Goal: Transaction & Acquisition: Purchase product/service

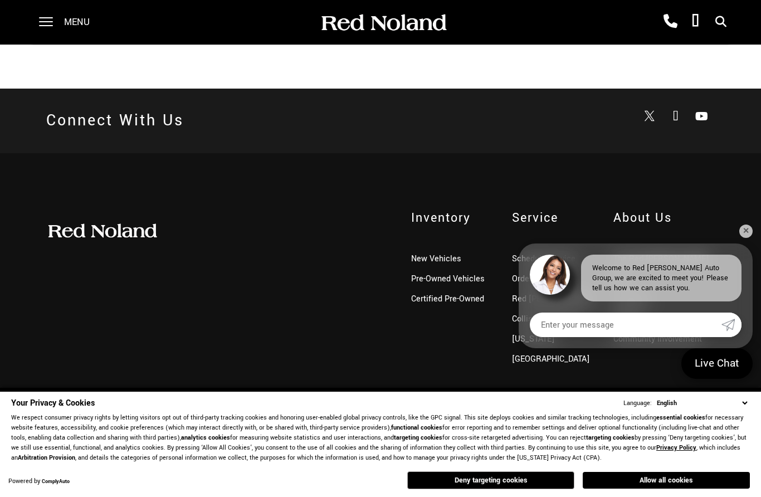
scroll to position [2597, 0]
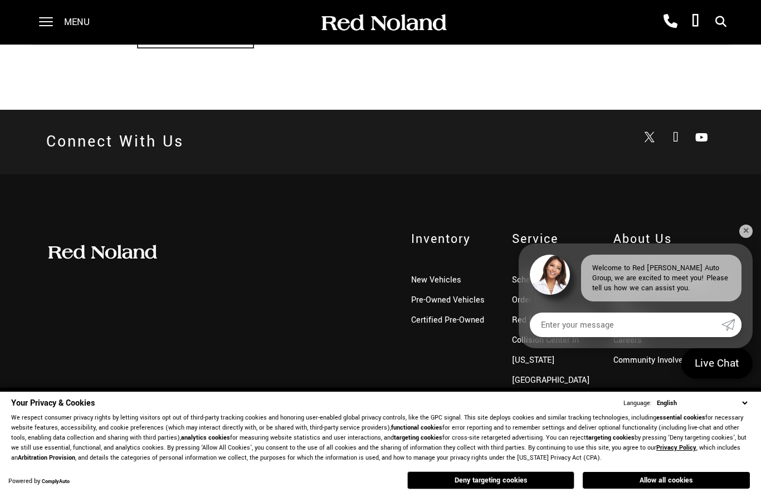
click at [436, 244] on span "Inventory" at bounding box center [453, 239] width 84 height 18
click at [435, 283] on link "New Vehicles" at bounding box center [436, 280] width 50 height 12
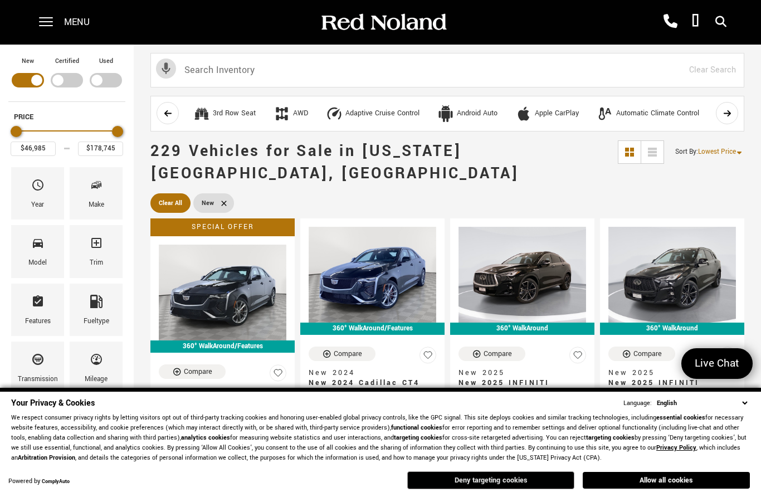
click at [488, 480] on button "Deny targeting cookies" at bounding box center [490, 480] width 167 height 18
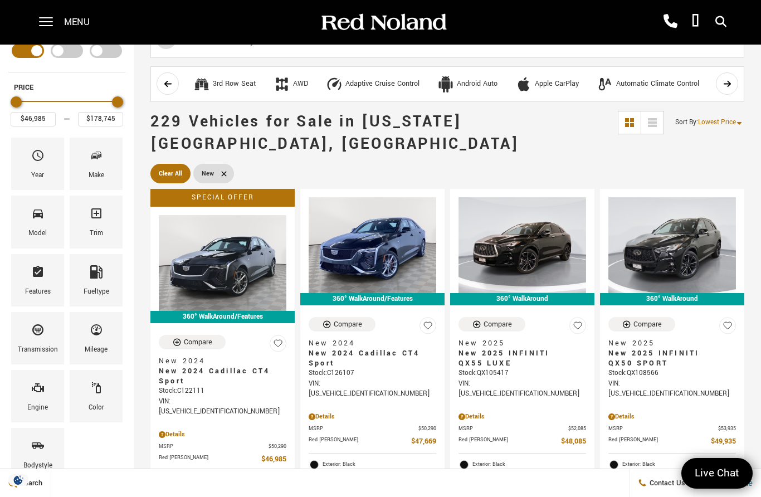
scroll to position [31, 0]
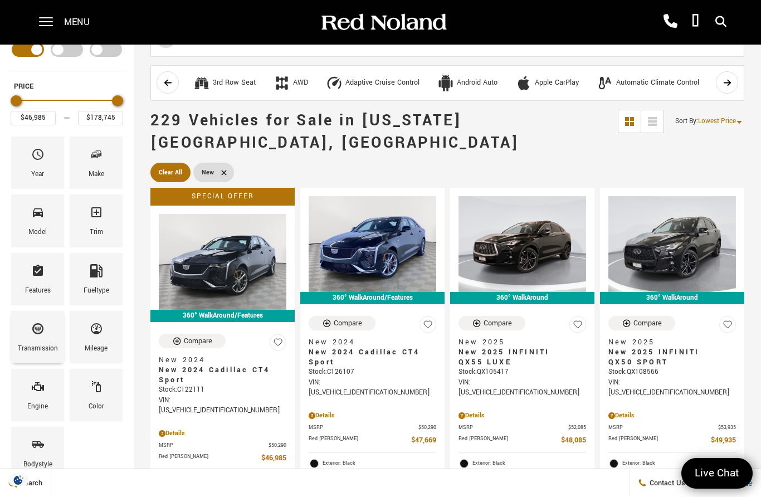
click at [37, 328] on icon "Transmission" at bounding box center [37, 328] width 11 height 11
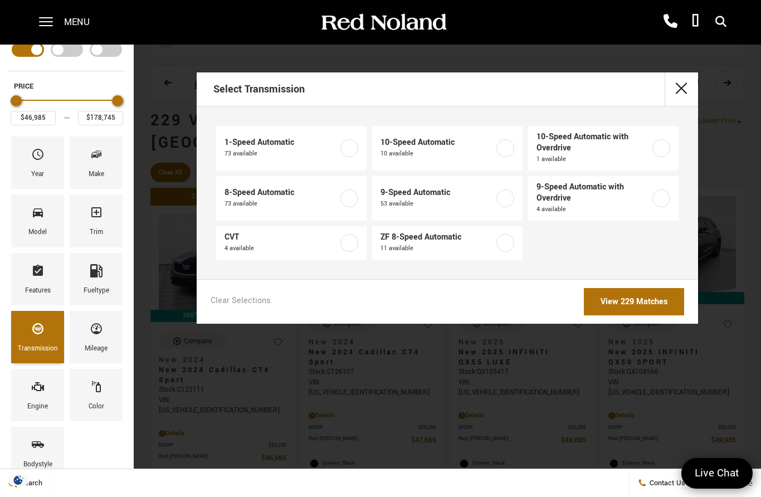
click at [42, 333] on icon "Transmission" at bounding box center [37, 328] width 13 height 13
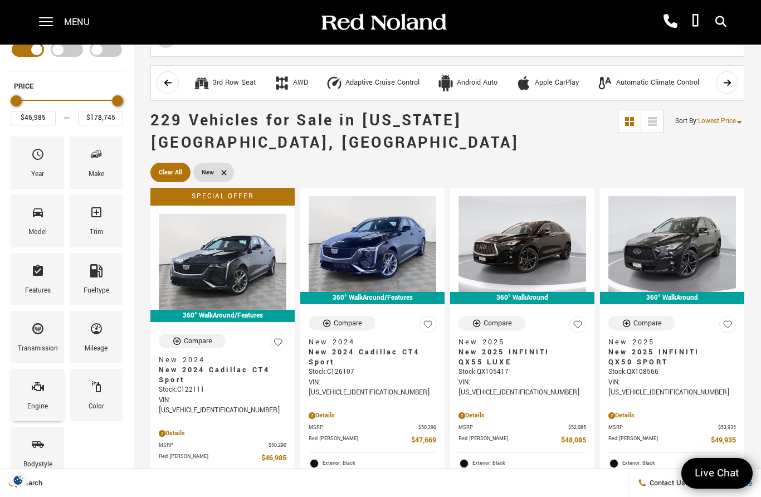
click at [38, 396] on span "Engine" at bounding box center [37, 388] width 13 height 23
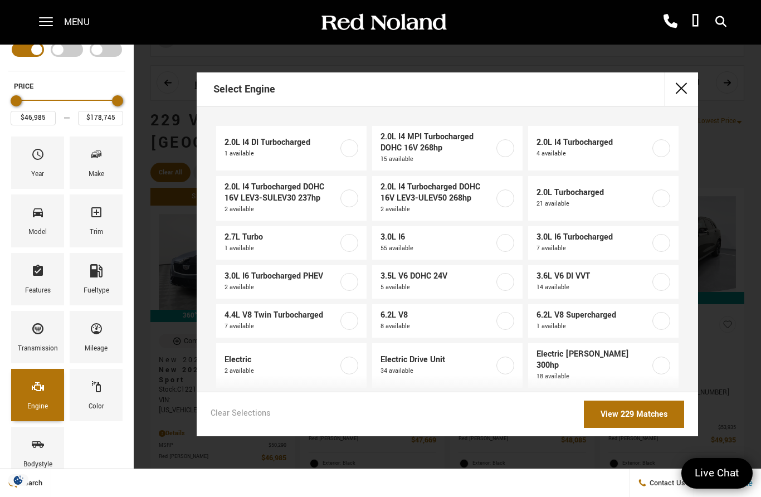
click at [39, 395] on span "Engine" at bounding box center [37, 388] width 13 height 23
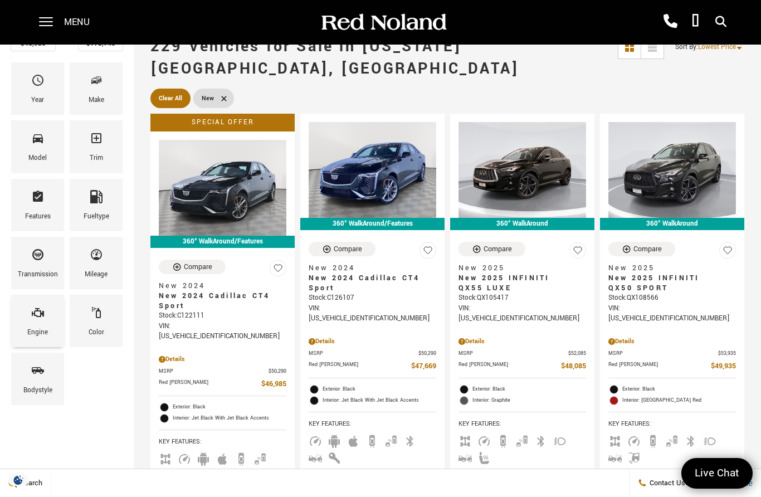
scroll to position [109, 0]
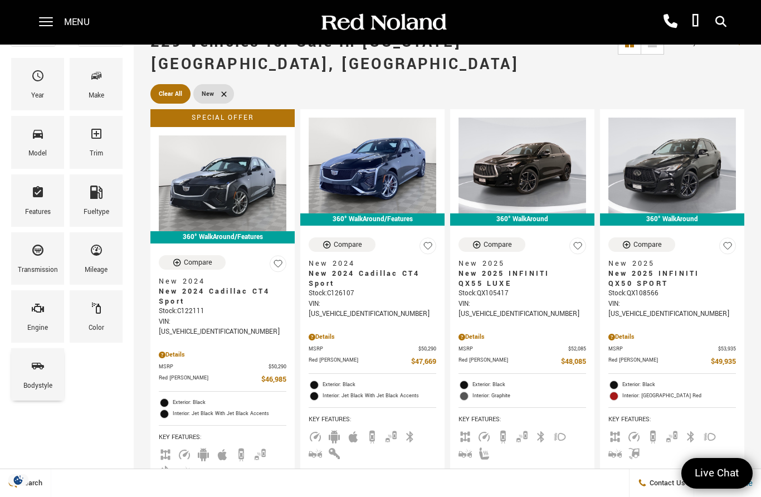
click at [41, 375] on span "Bodystyle" at bounding box center [37, 368] width 13 height 23
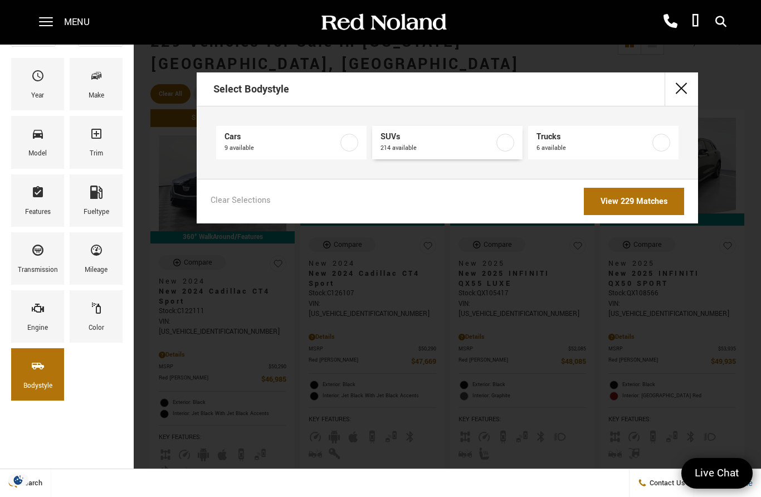
click at [446, 143] on span "214 available" at bounding box center [438, 148] width 114 height 11
type input "$48,085"
checkbox input "true"
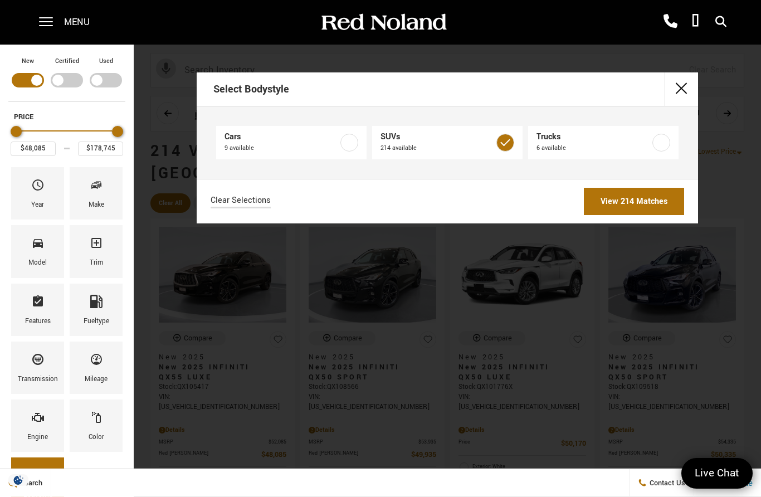
click at [596, 93] on div "Select Bodystyle" at bounding box center [447, 89] width 501 height 34
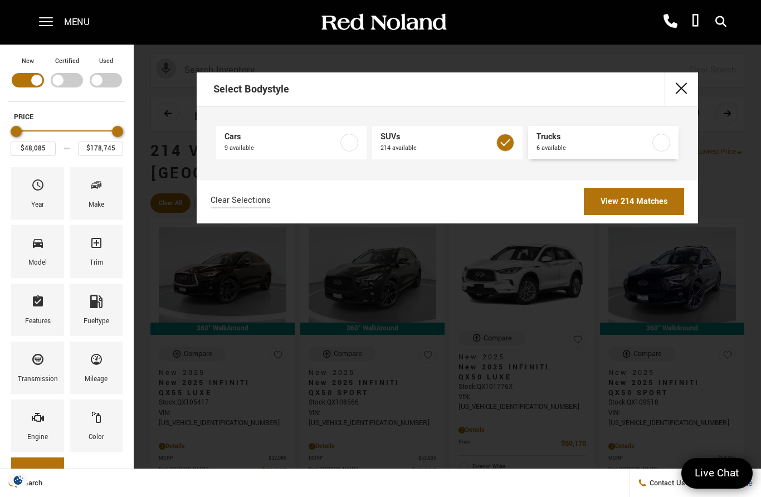
click at [573, 136] on span "Trucks" at bounding box center [594, 136] width 114 height 11
checkbox input "true"
click at [619, 205] on link "View 220 Matches" at bounding box center [634, 201] width 100 height 27
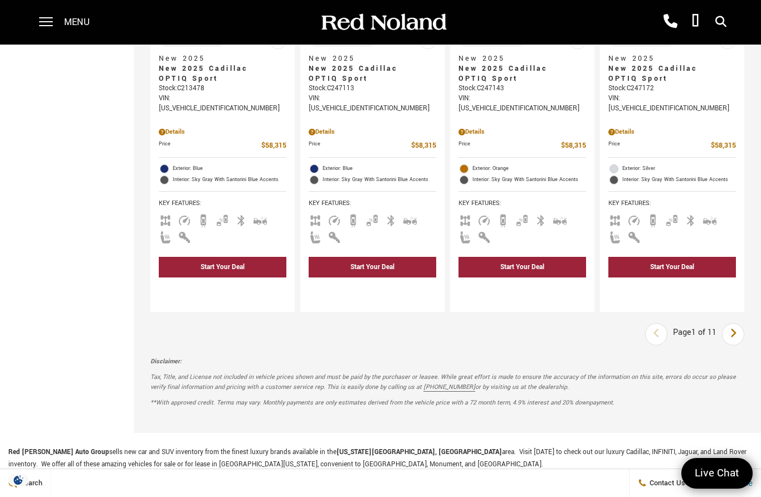
scroll to position [1988, 0]
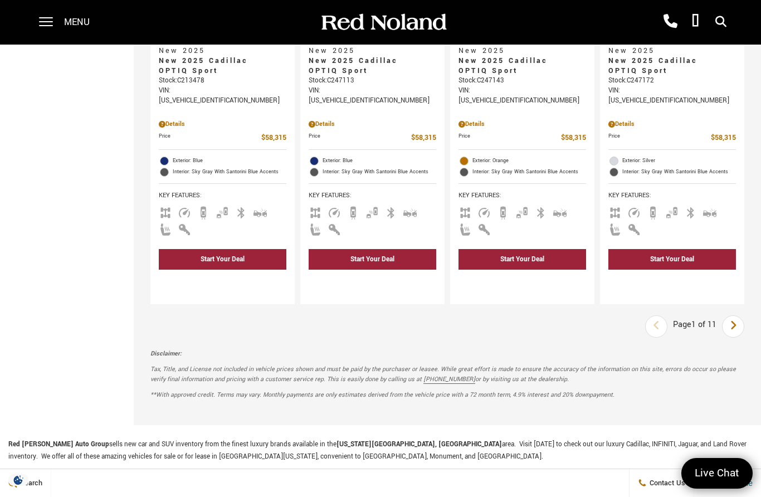
click at [730, 316] on icon "next page" at bounding box center [733, 325] width 7 height 18
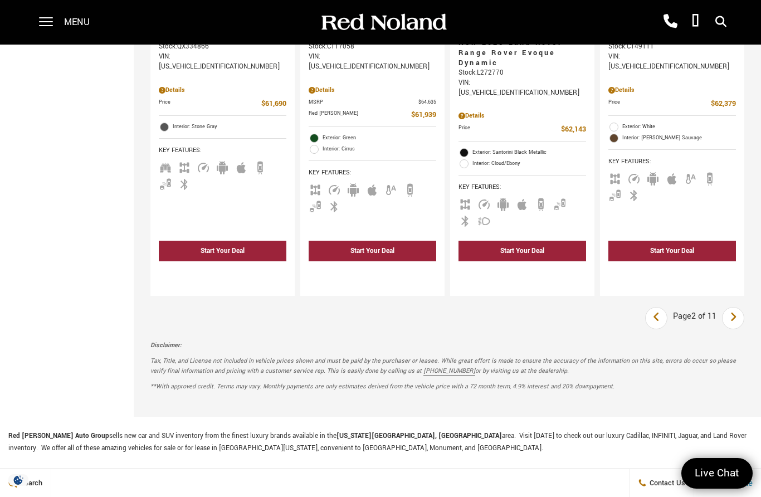
scroll to position [1990, 0]
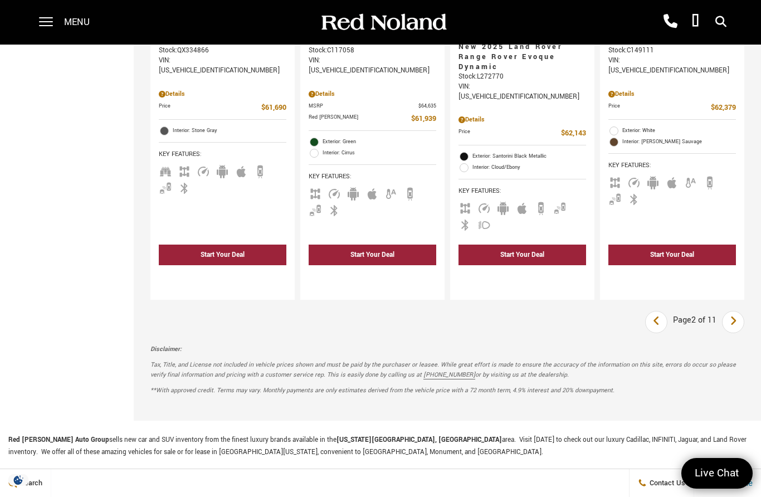
click at [742, 312] on link "Next" at bounding box center [733, 322] width 24 height 20
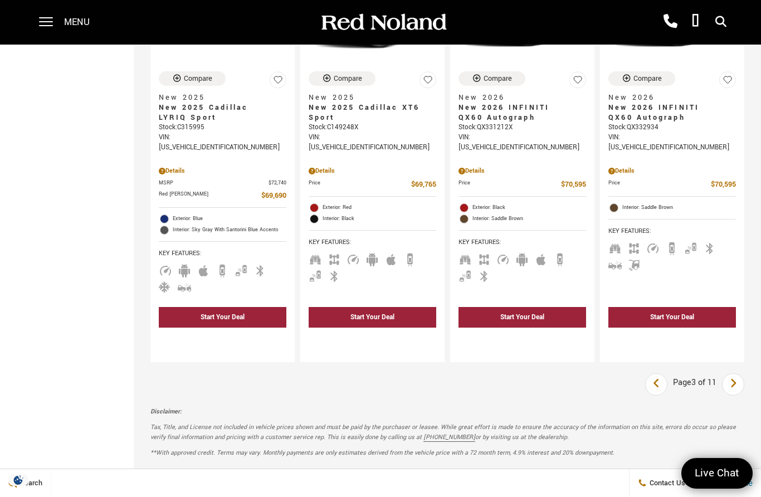
scroll to position [1967, 0]
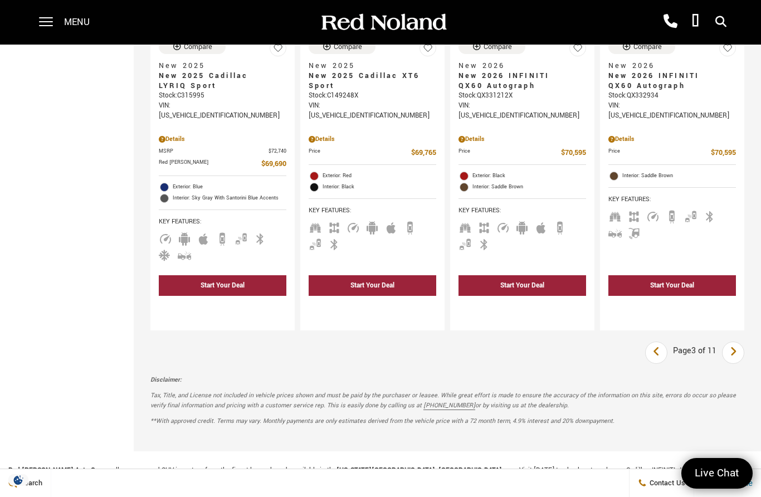
click at [728, 343] on link "Next" at bounding box center [733, 353] width 24 height 20
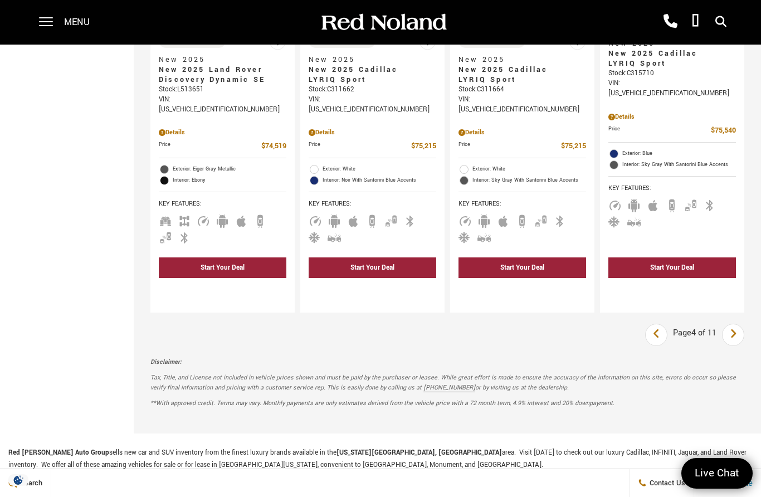
scroll to position [2008, 0]
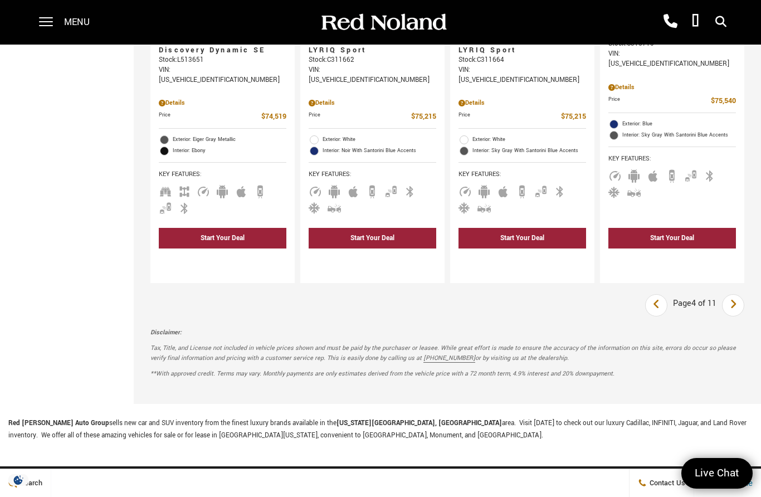
click at [730, 295] on icon "next page" at bounding box center [733, 304] width 7 height 18
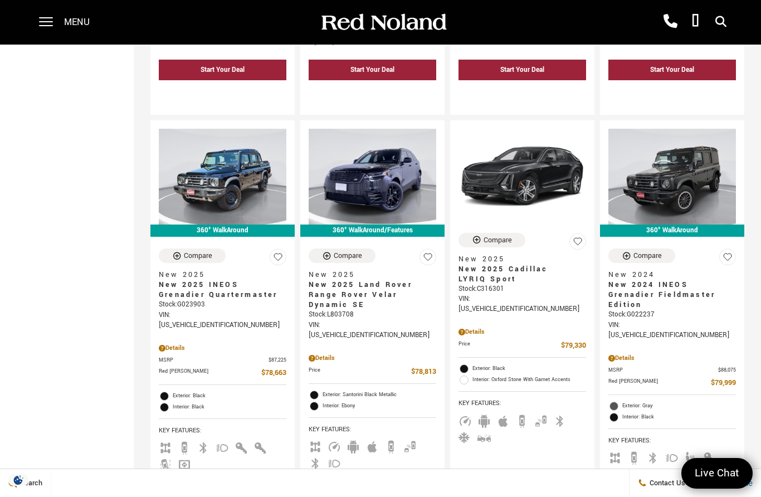
scroll to position [514, 0]
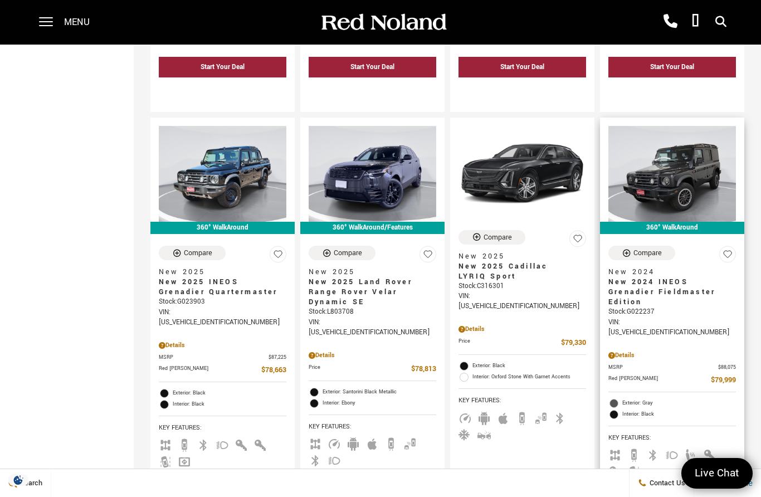
click at [682, 277] on span "New 2024 INEOS Grenadier Fieldmaster Edition" at bounding box center [667, 292] width 119 height 30
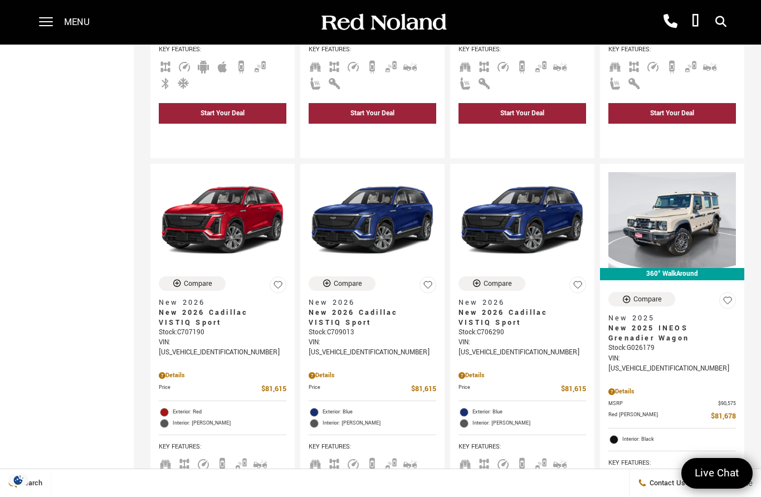
scroll to position [1702, 0]
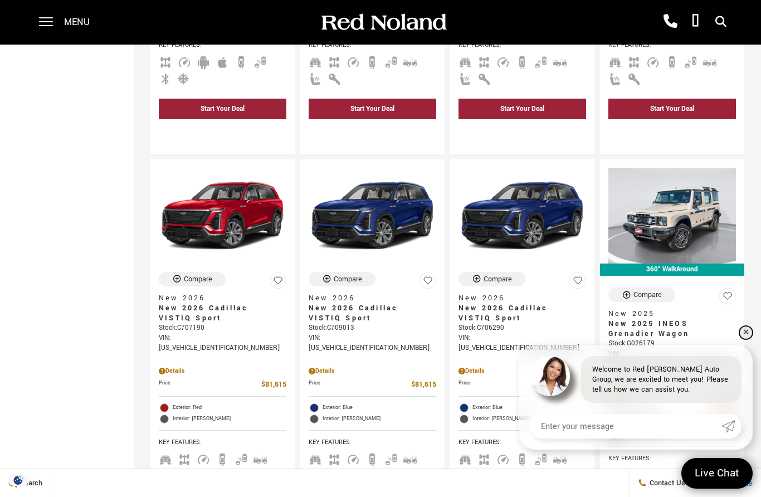
click at [742, 339] on link "✕" at bounding box center [745, 332] width 13 height 13
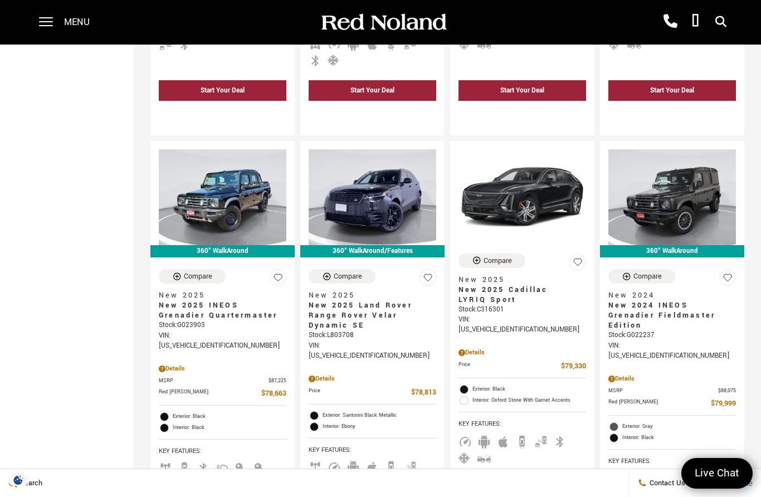
scroll to position [485, 0]
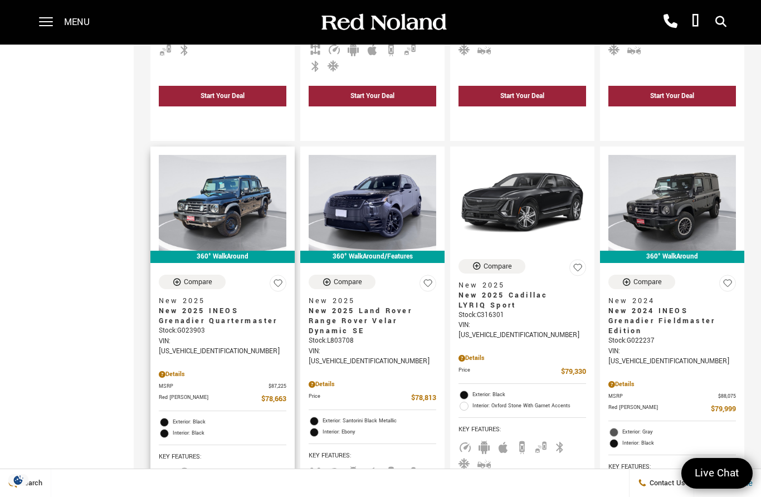
click at [215, 306] on span "New 2025 INEOS Grenadier Quartermaster" at bounding box center [218, 316] width 119 height 20
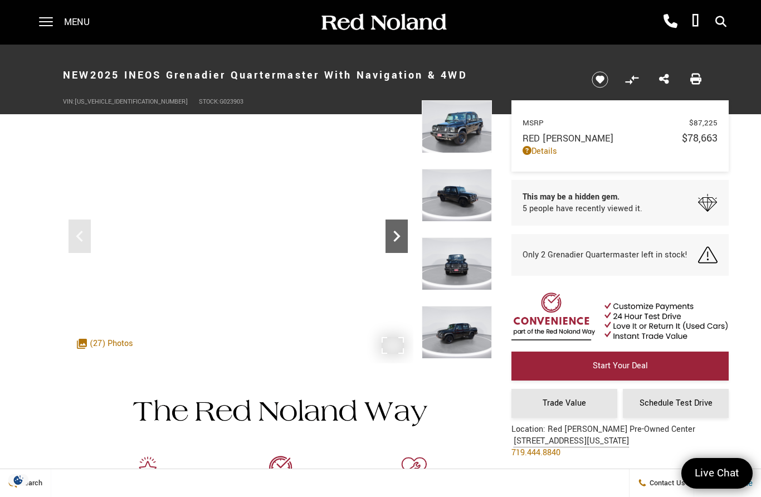
click at [398, 241] on icon "Next" at bounding box center [397, 236] width 22 height 22
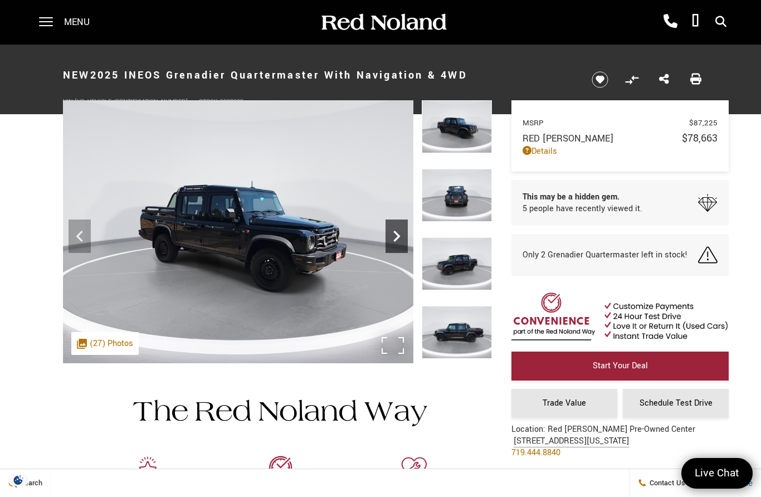
click at [394, 238] on icon "Next" at bounding box center [397, 236] width 22 height 22
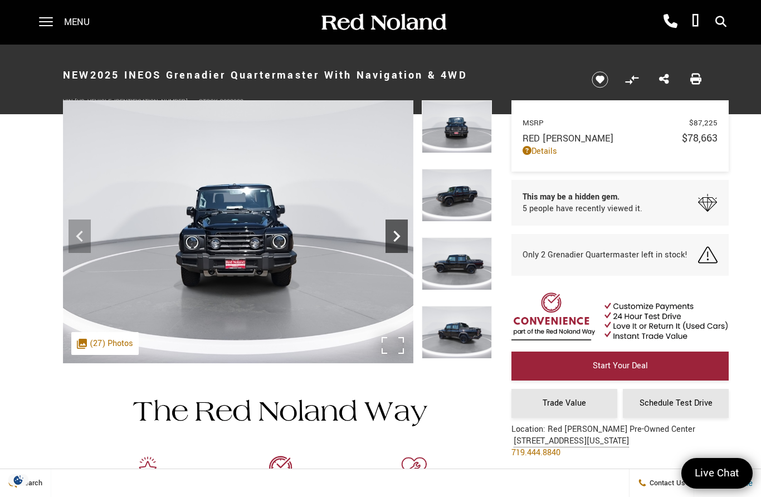
click at [403, 235] on icon "Next" at bounding box center [397, 236] width 22 height 22
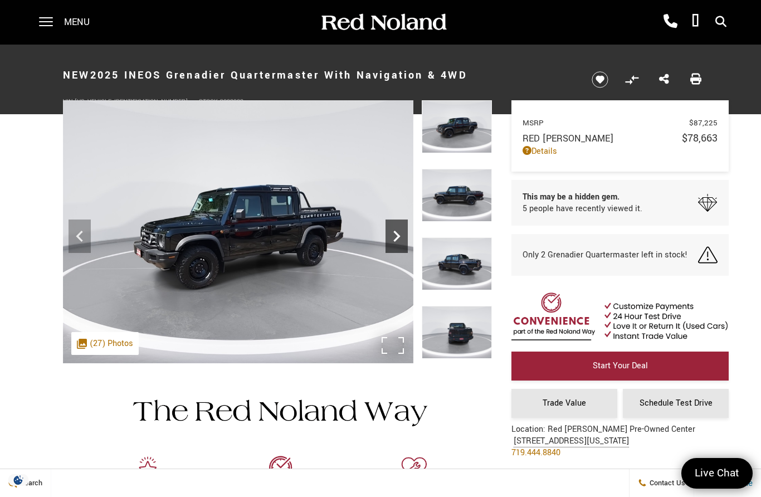
click at [391, 242] on icon "Next" at bounding box center [397, 236] width 22 height 22
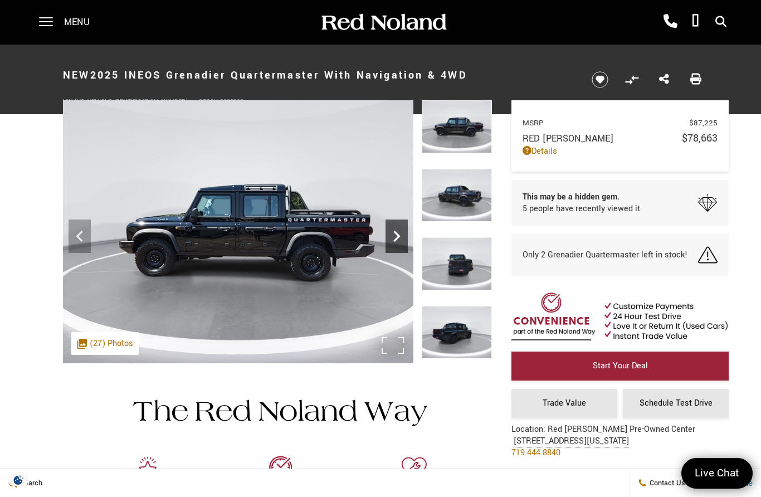
click at [398, 235] on icon "Next" at bounding box center [396, 236] width 7 height 11
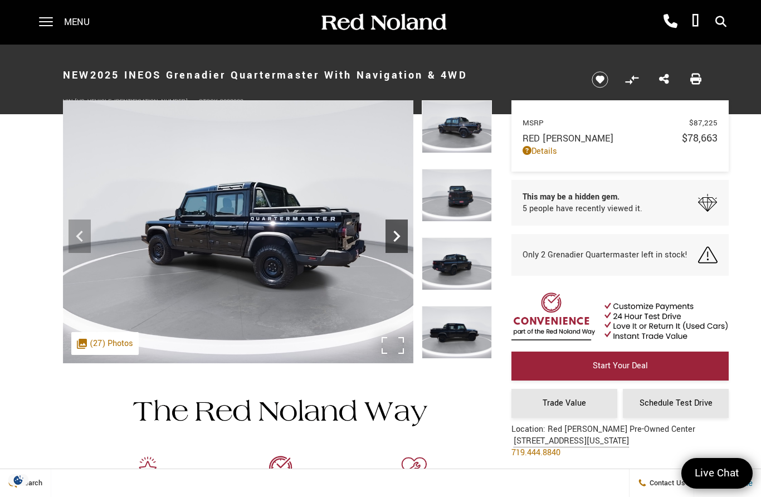
click at [403, 230] on icon "Next" at bounding box center [397, 236] width 22 height 22
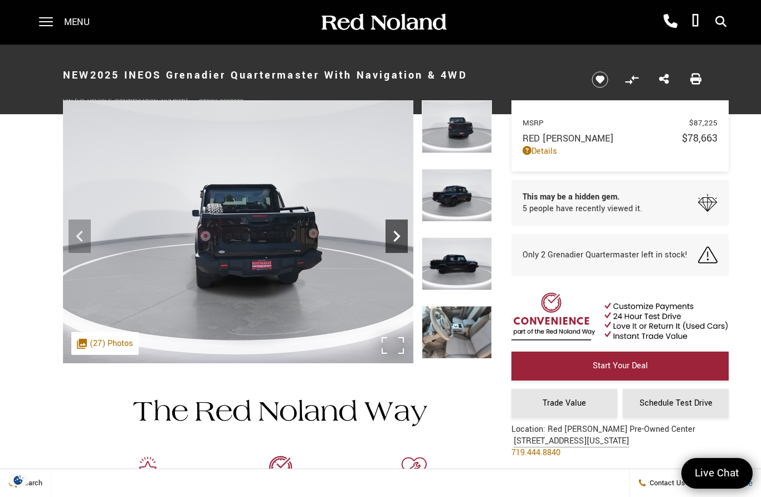
click at [389, 236] on icon "Next" at bounding box center [397, 236] width 22 height 22
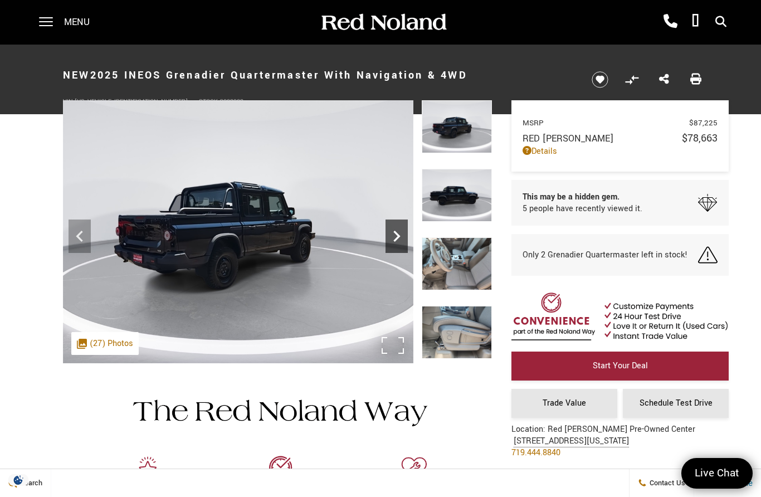
click at [399, 238] on icon "Next" at bounding box center [397, 236] width 22 height 22
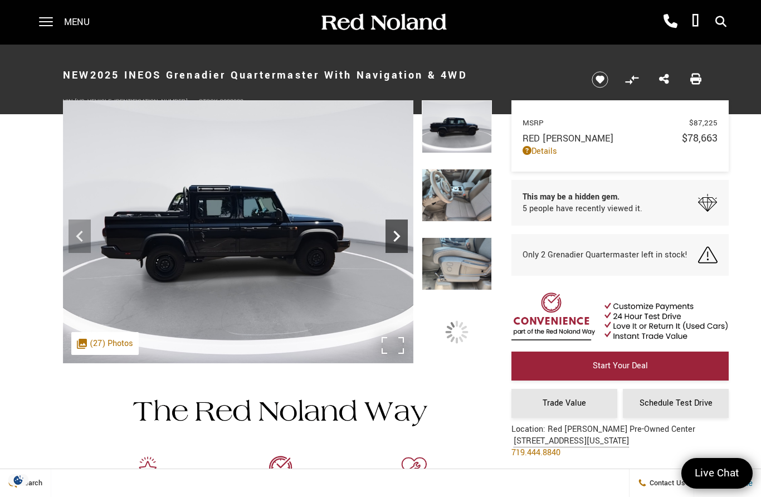
click at [399, 234] on icon "Next" at bounding box center [397, 236] width 22 height 22
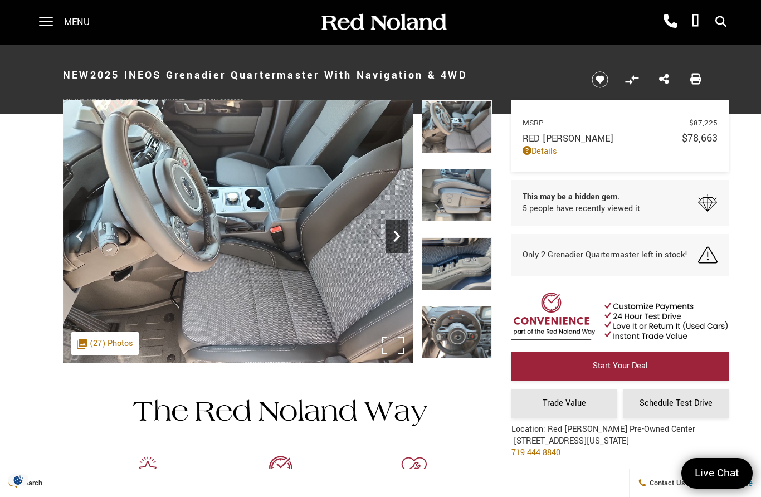
click at [402, 229] on icon "Next" at bounding box center [397, 236] width 22 height 22
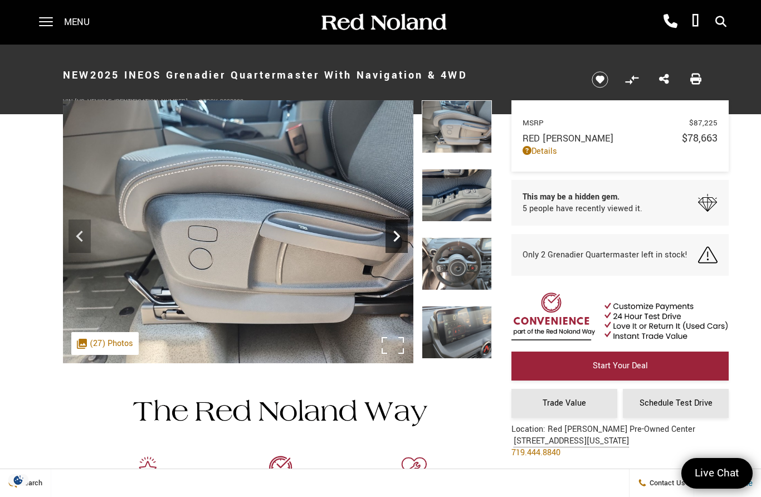
click at [399, 240] on icon "Next" at bounding box center [397, 236] width 22 height 22
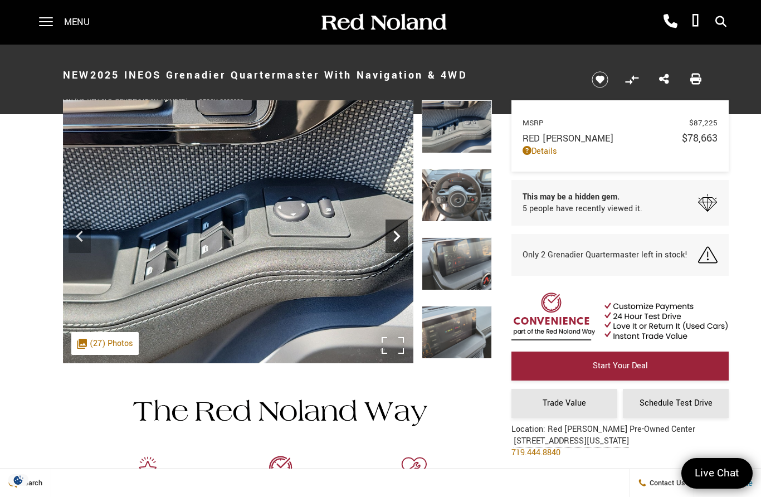
click at [398, 243] on icon "Next" at bounding box center [397, 236] width 22 height 22
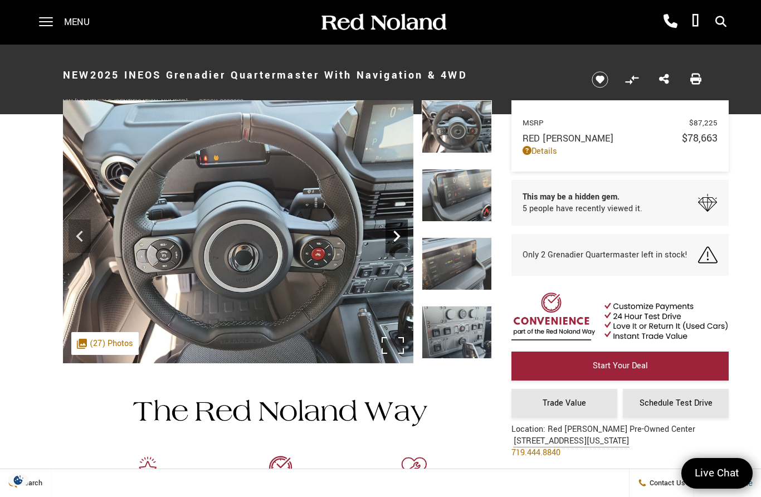
click at [398, 244] on icon "Next" at bounding box center [397, 236] width 22 height 22
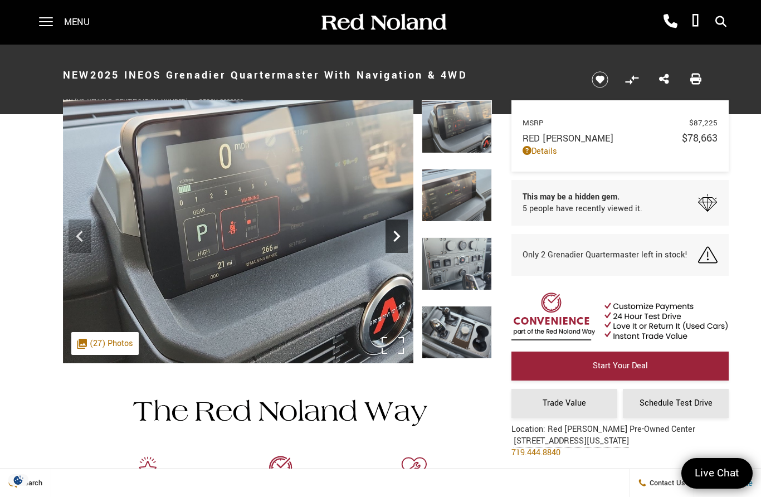
click at [396, 238] on icon "Next" at bounding box center [397, 236] width 22 height 22
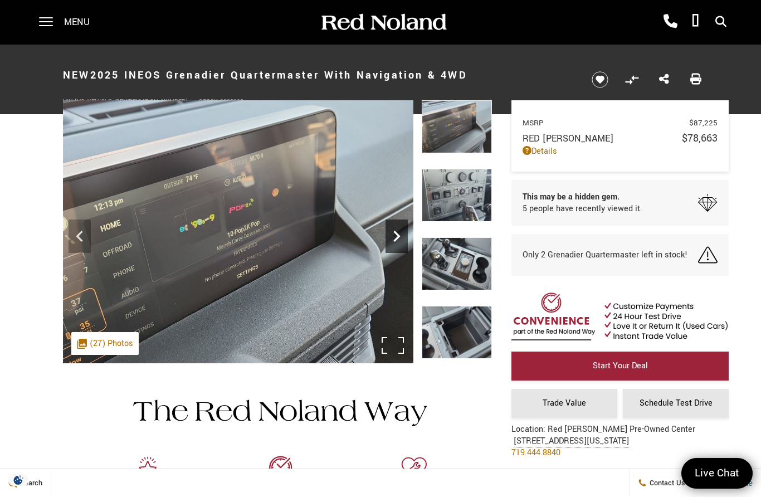
click at [396, 238] on icon "Next" at bounding box center [397, 236] width 22 height 22
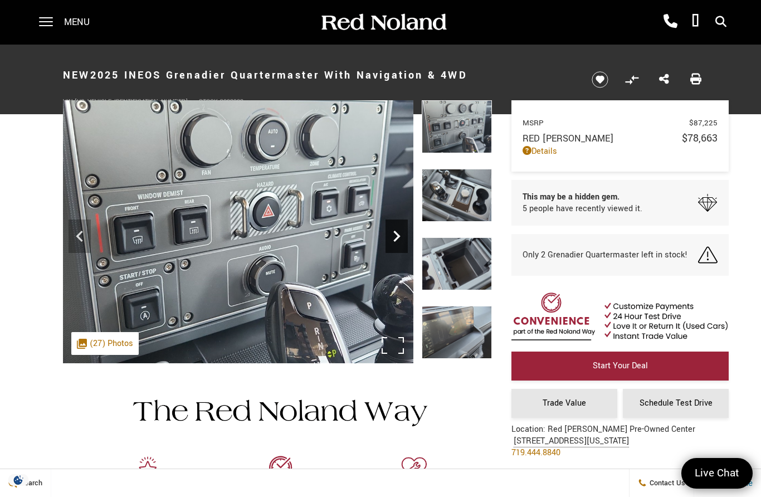
click at [396, 241] on icon "Next" at bounding box center [397, 236] width 22 height 22
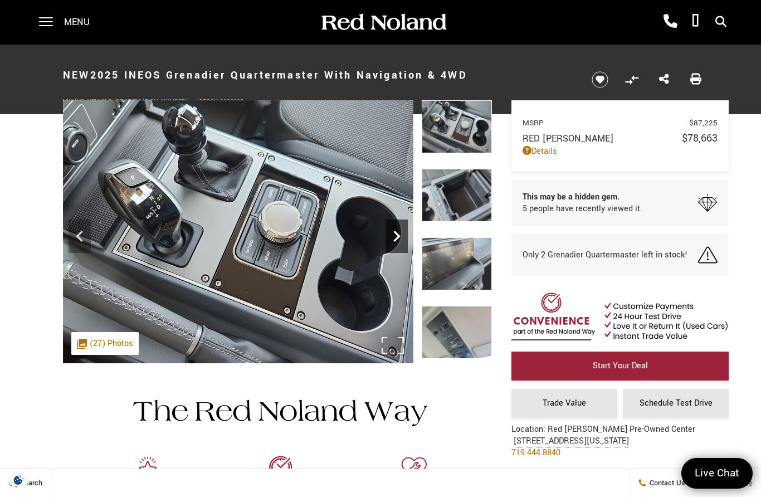
click at [391, 237] on icon "Next" at bounding box center [397, 236] width 22 height 22
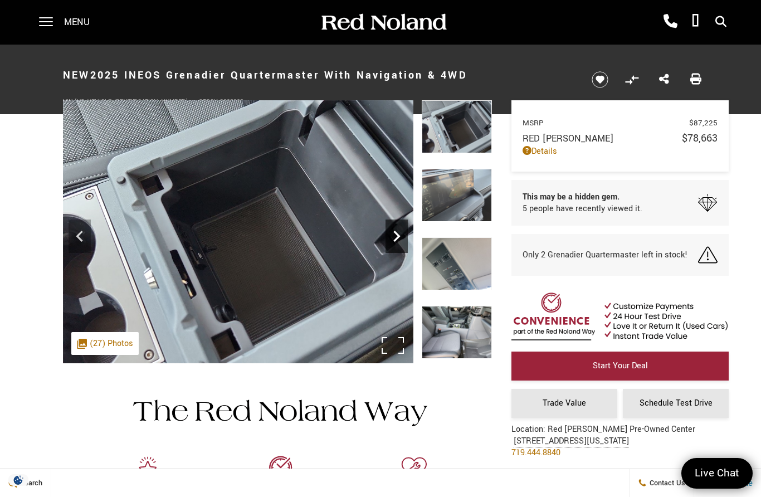
click at [394, 236] on icon "Next" at bounding box center [397, 236] width 22 height 22
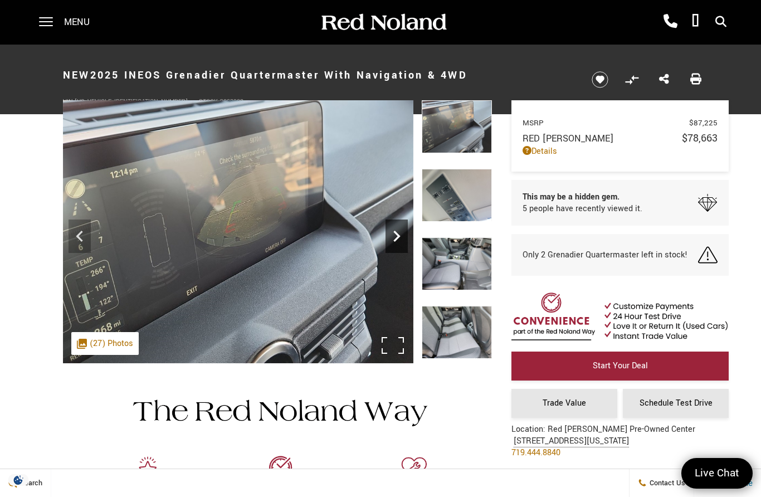
click at [393, 236] on icon "Next" at bounding box center [397, 236] width 22 height 22
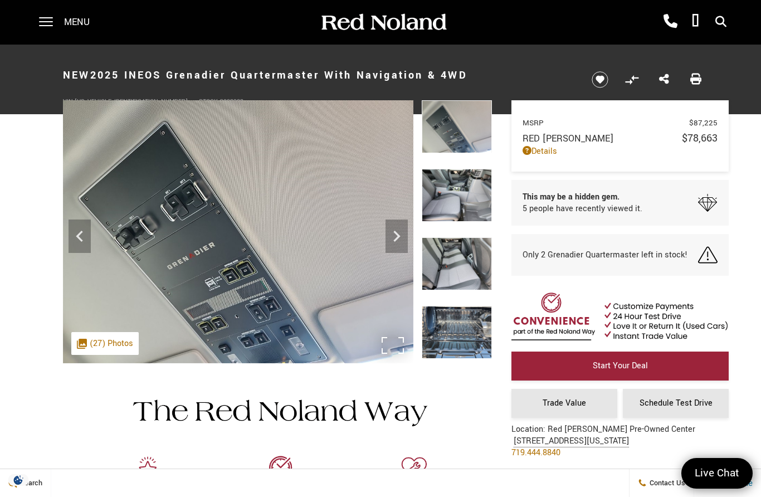
click at [409, 244] on img at bounding box center [238, 231] width 350 height 263
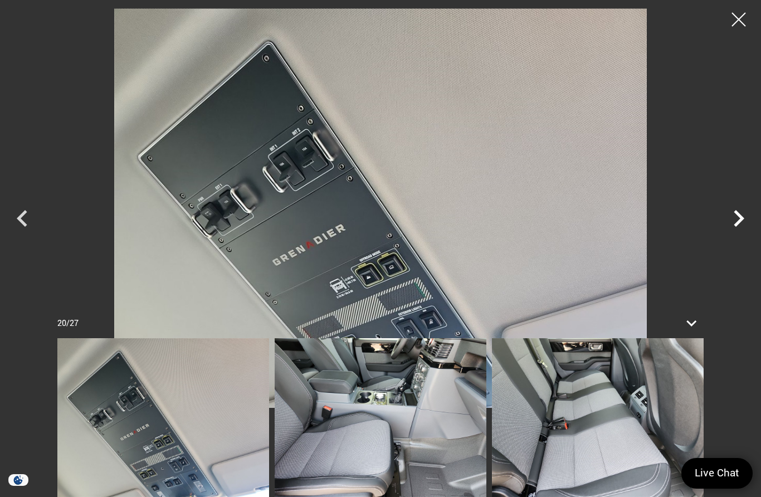
click at [743, 219] on icon "Next" at bounding box center [739, 218] width 11 height 17
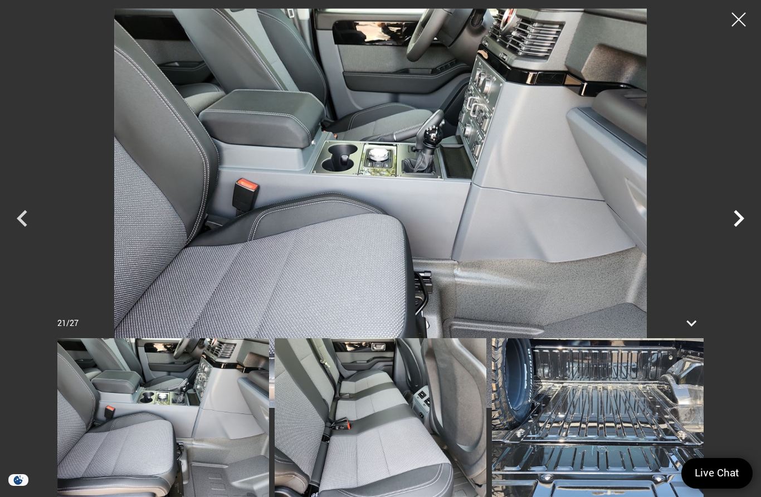
click at [736, 223] on icon "Next" at bounding box center [739, 218] width 11 height 17
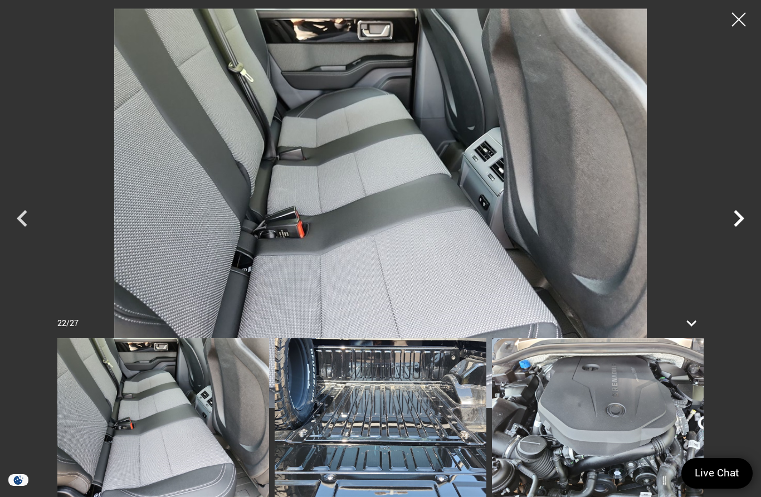
click at [731, 233] on icon "Next" at bounding box center [738, 218] width 33 height 33
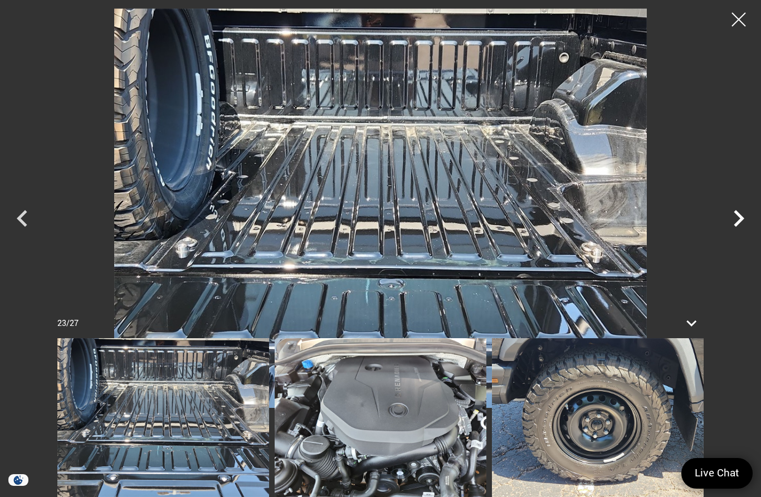
click at [729, 220] on icon "Next" at bounding box center [738, 218] width 33 height 33
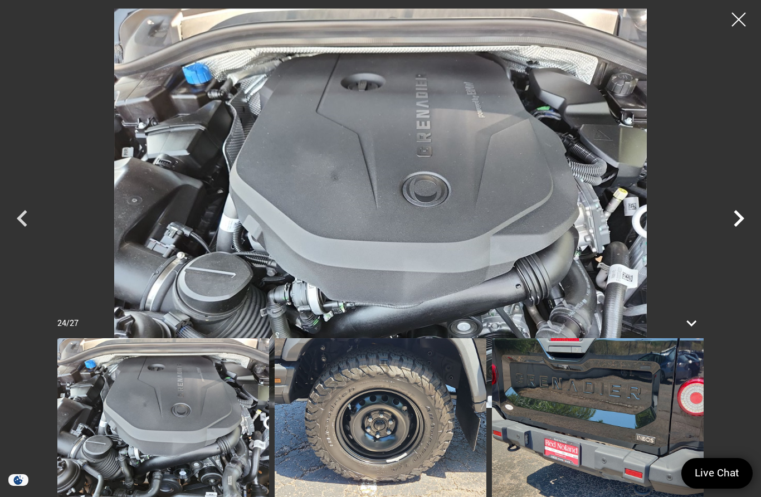
click at [734, 214] on icon "Next" at bounding box center [738, 218] width 33 height 33
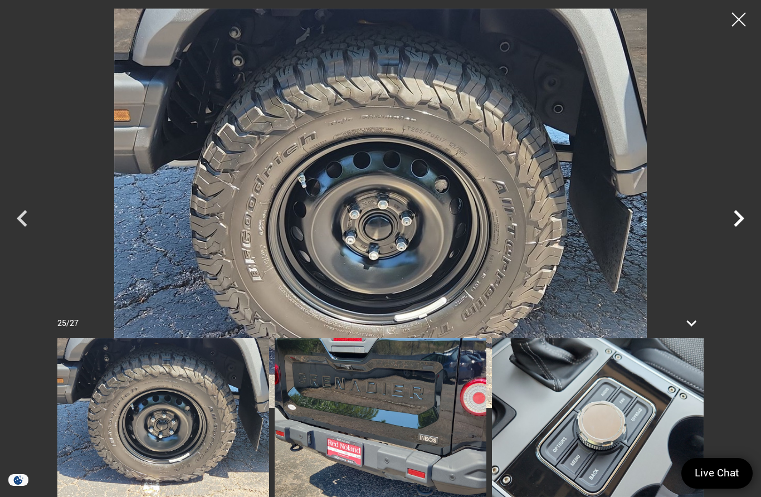
click at [738, 217] on icon "Next" at bounding box center [738, 218] width 33 height 33
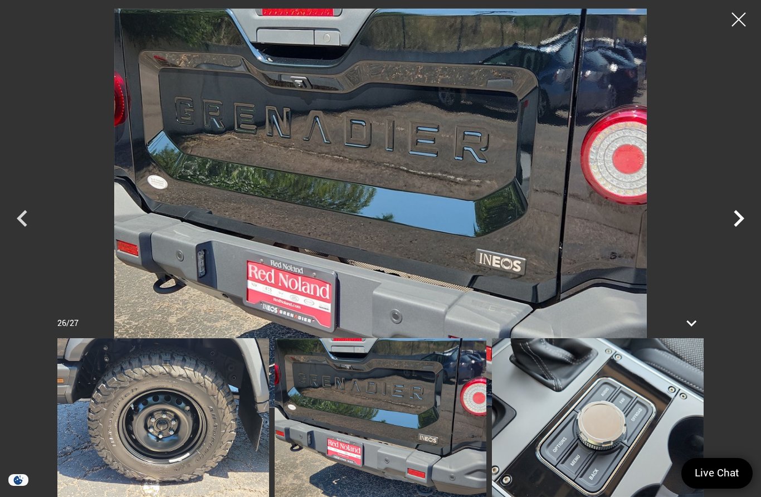
click at [736, 217] on icon "Next" at bounding box center [738, 218] width 33 height 33
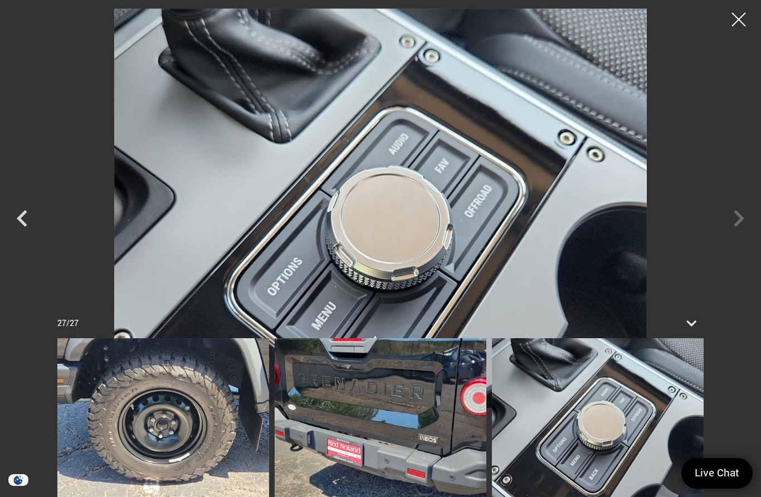
click at [733, 223] on div at bounding box center [380, 207] width 761 height 399
click at [730, 222] on div at bounding box center [380, 207] width 761 height 399
click at [730, 23] on div at bounding box center [739, 20] width 30 height 30
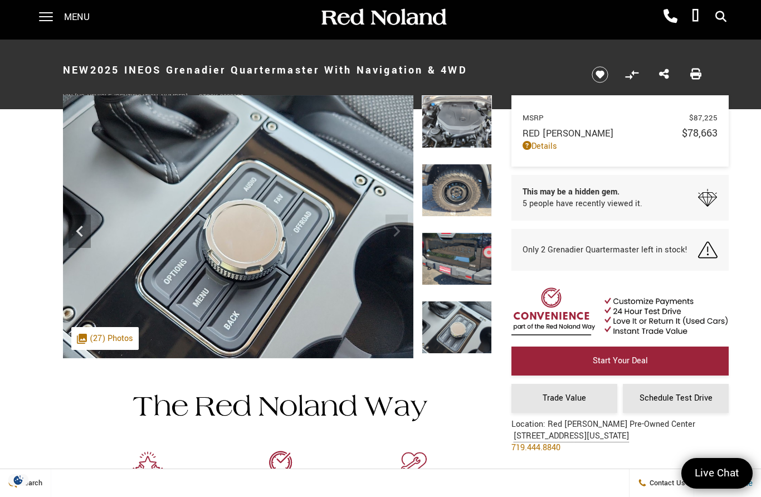
scroll to position [4, 0]
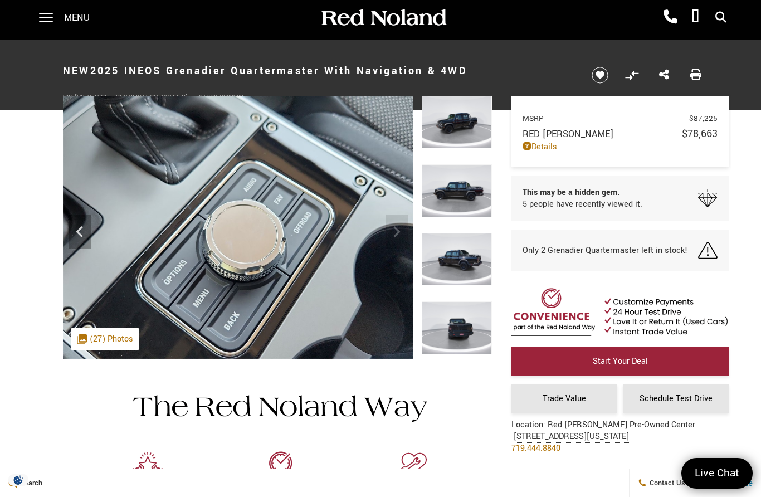
click at [453, 125] on img at bounding box center [457, 122] width 70 height 53
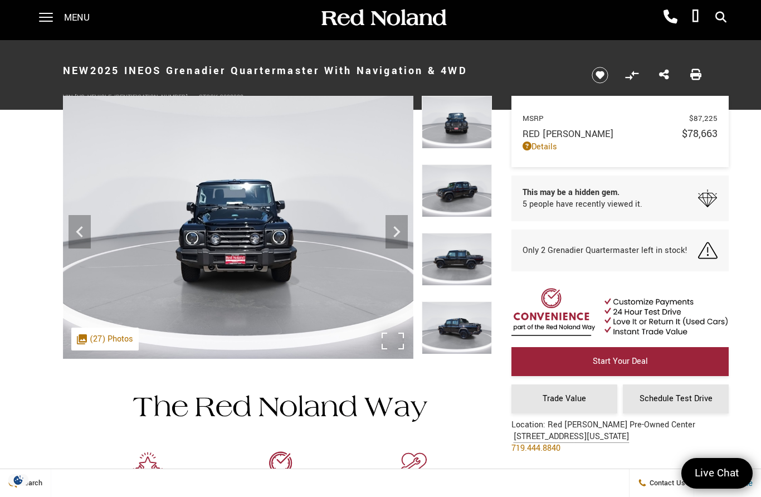
click at [247, 228] on img at bounding box center [238, 227] width 350 height 263
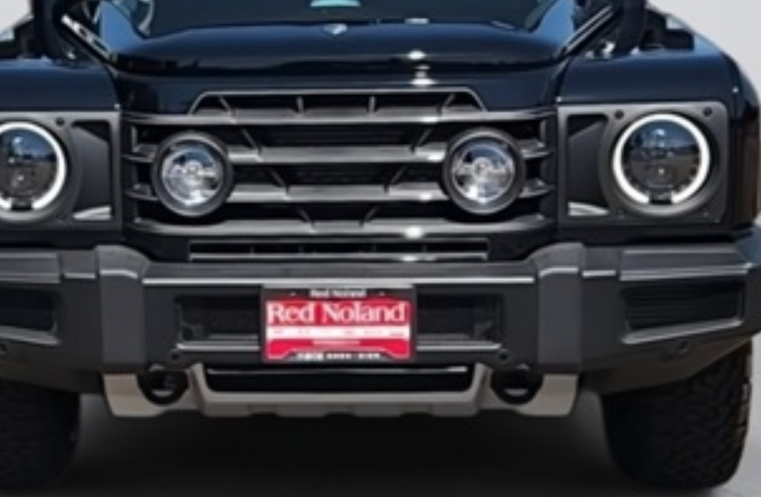
scroll to position [0, 0]
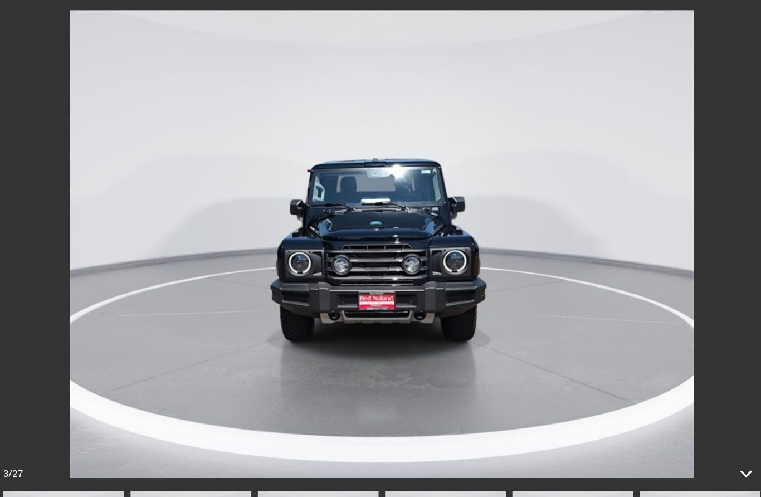
click at [623, 187] on img at bounding box center [381, 207] width 650 height 399
click at [679, 405] on icon at bounding box center [692, 404] width 27 height 27
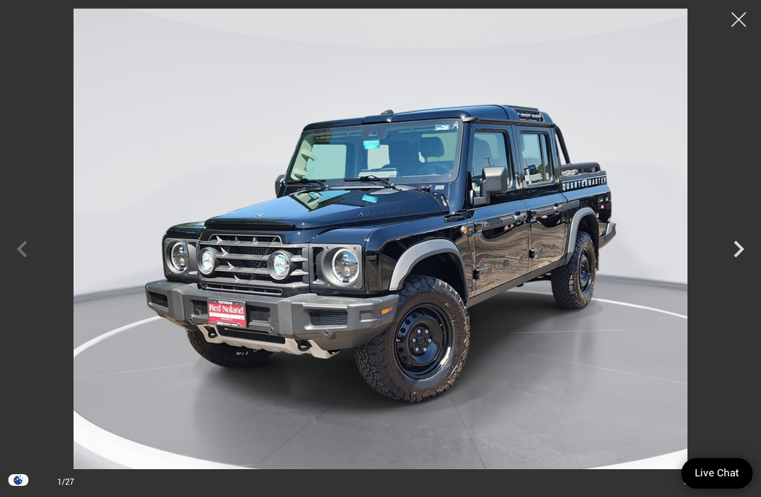
click at [729, 21] on div at bounding box center [739, 20] width 30 height 30
